Goal: Task Accomplishment & Management: Use online tool/utility

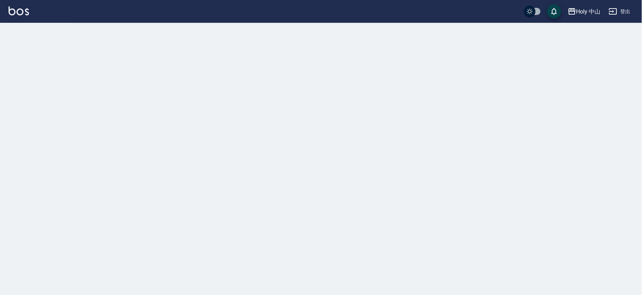
checkbox input "true"
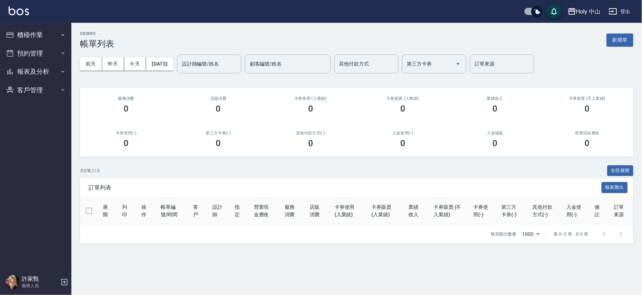
click at [29, 53] on button "預約管理" at bounding box center [36, 53] width 66 height 19
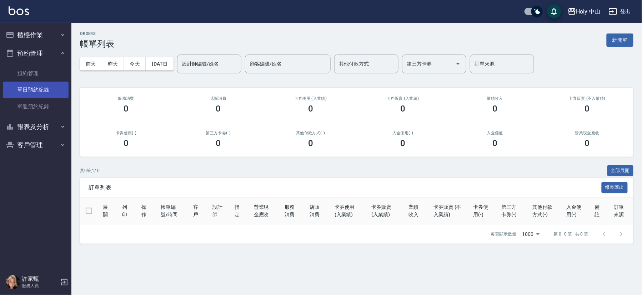
click at [29, 87] on link "單日預約紀錄" at bounding box center [36, 90] width 66 height 16
